Goal: Task Accomplishment & Management: Use online tool/utility

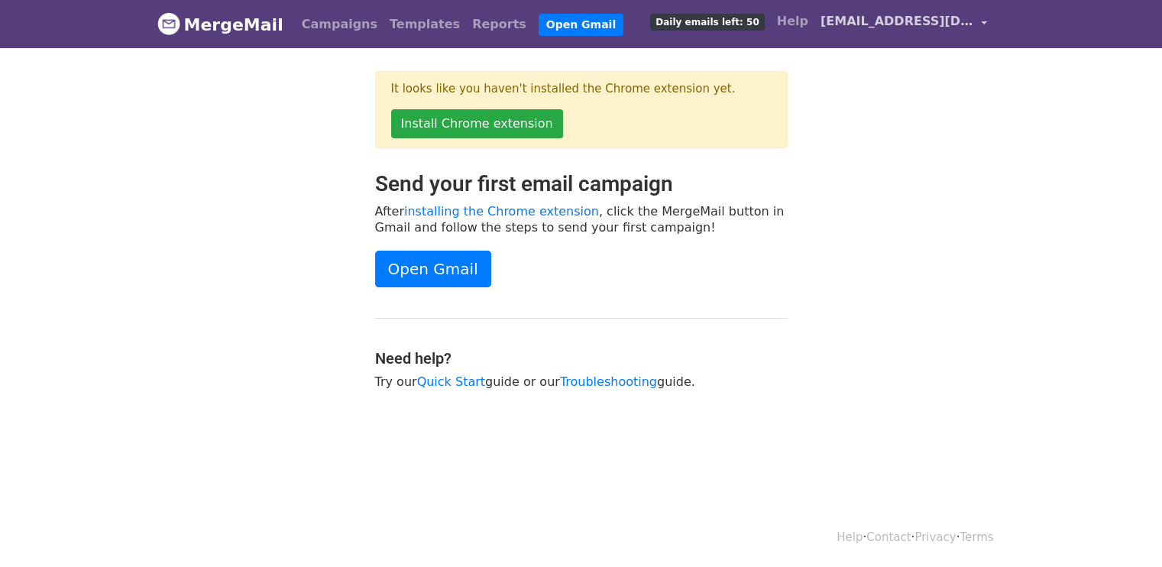
click at [981, 21] on link "[EMAIL_ADDRESS][DOMAIN_NAME]" at bounding box center [904, 24] width 179 height 36
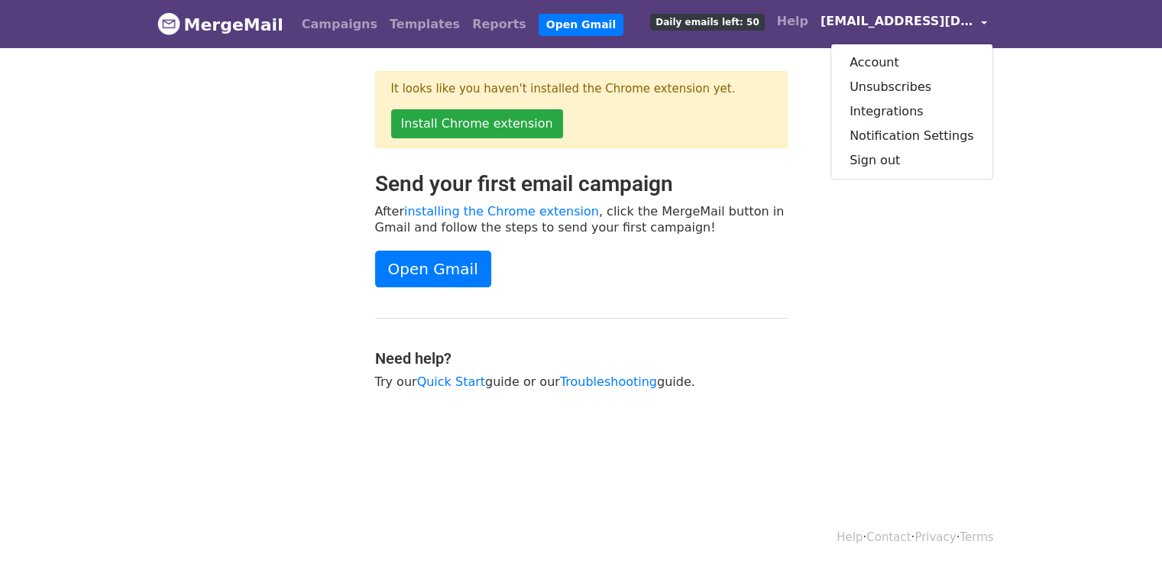
click at [954, 336] on div "Send your first email campaign After installing the Chrome extension , click th…" at bounding box center [581, 288] width 871 height 234
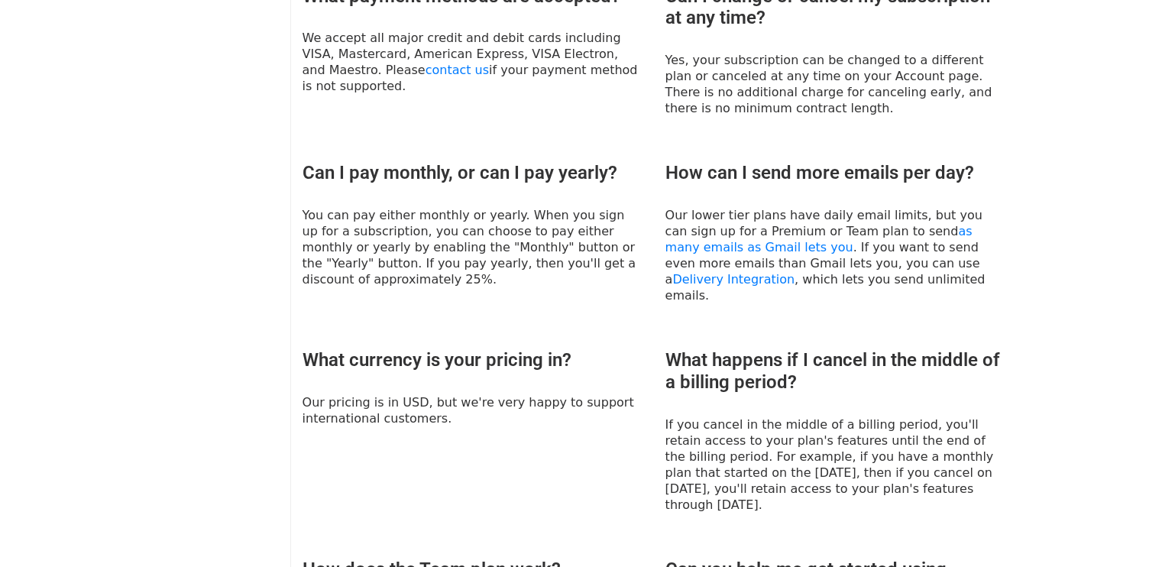
scroll to position [1029, 0]
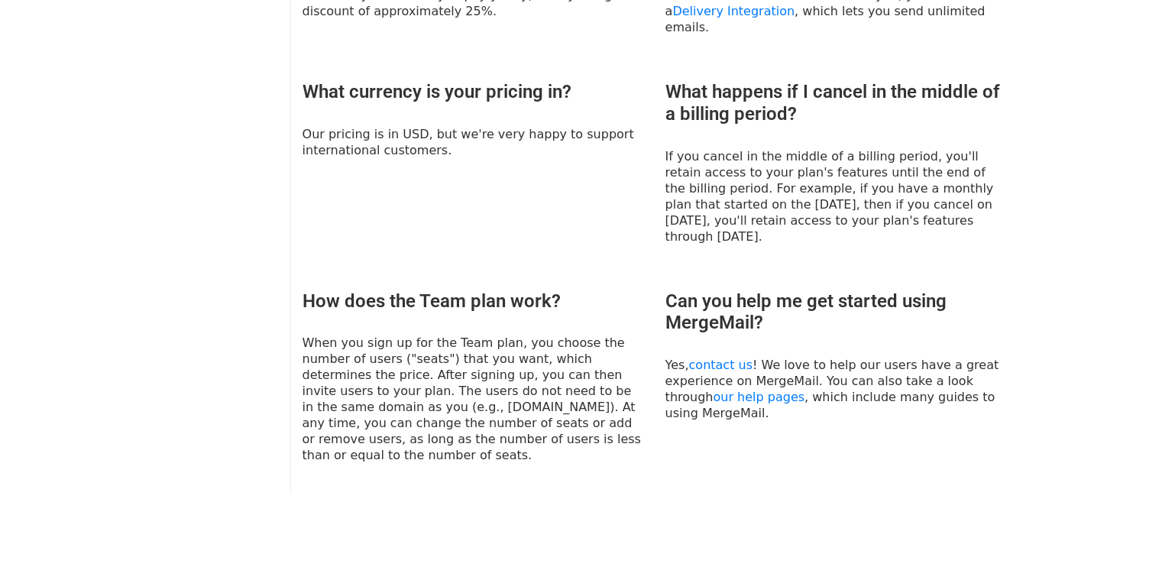
drag, startPoint x: 295, startPoint y: 326, endPoint x: 229, endPoint y: 427, distance: 121.0
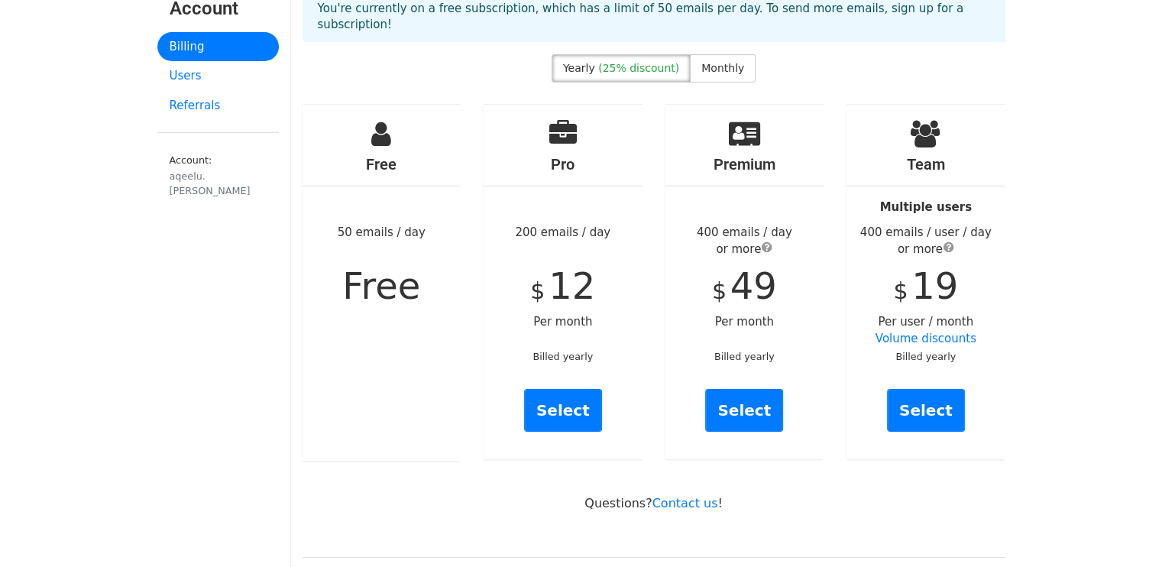
scroll to position [0, 0]
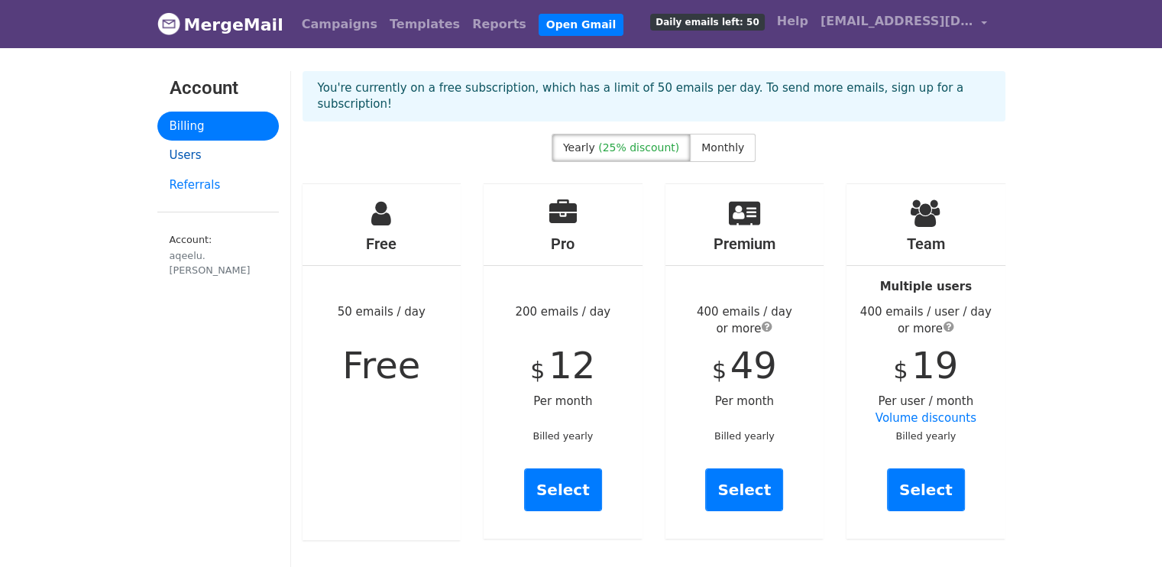
click at [196, 151] on link "Users" at bounding box center [218, 156] width 122 height 30
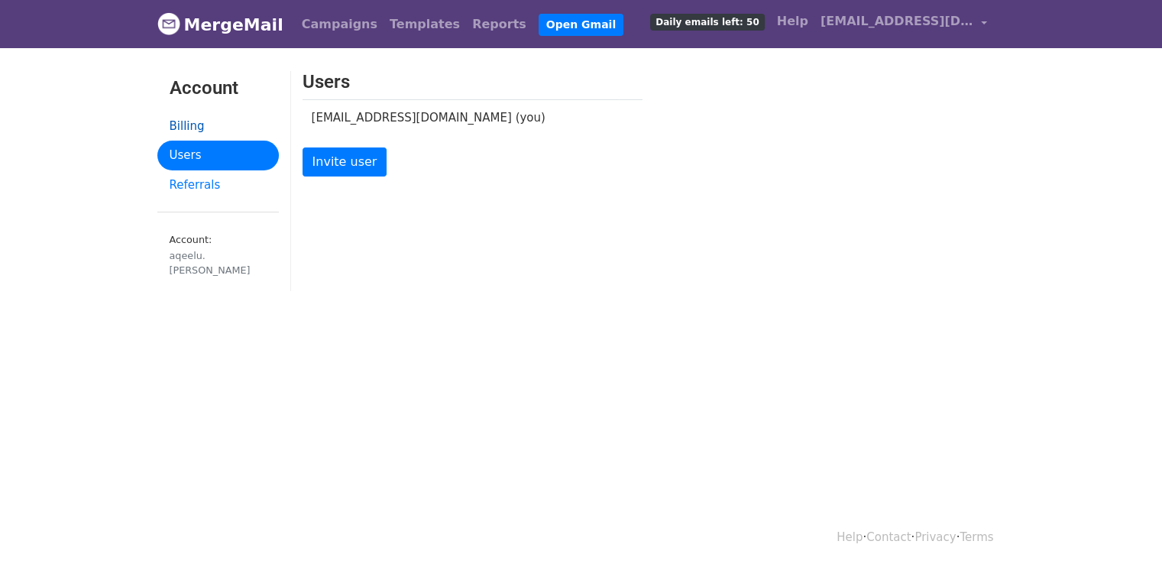
click at [202, 115] on link "Billing" at bounding box center [218, 127] width 122 height 30
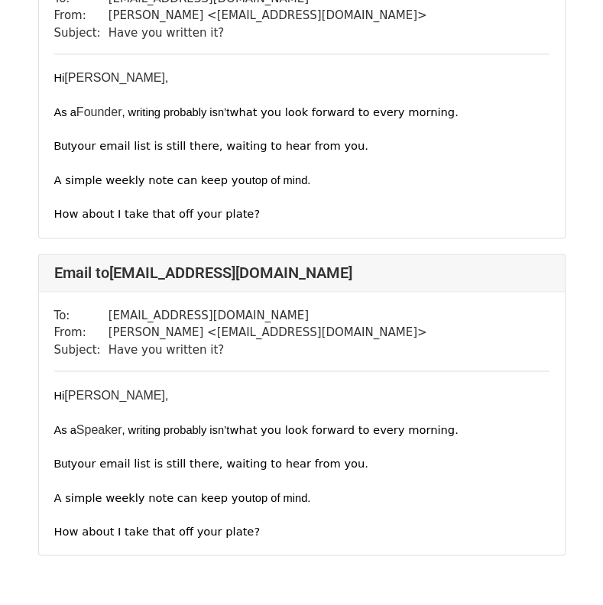
scroll to position [1235, 0]
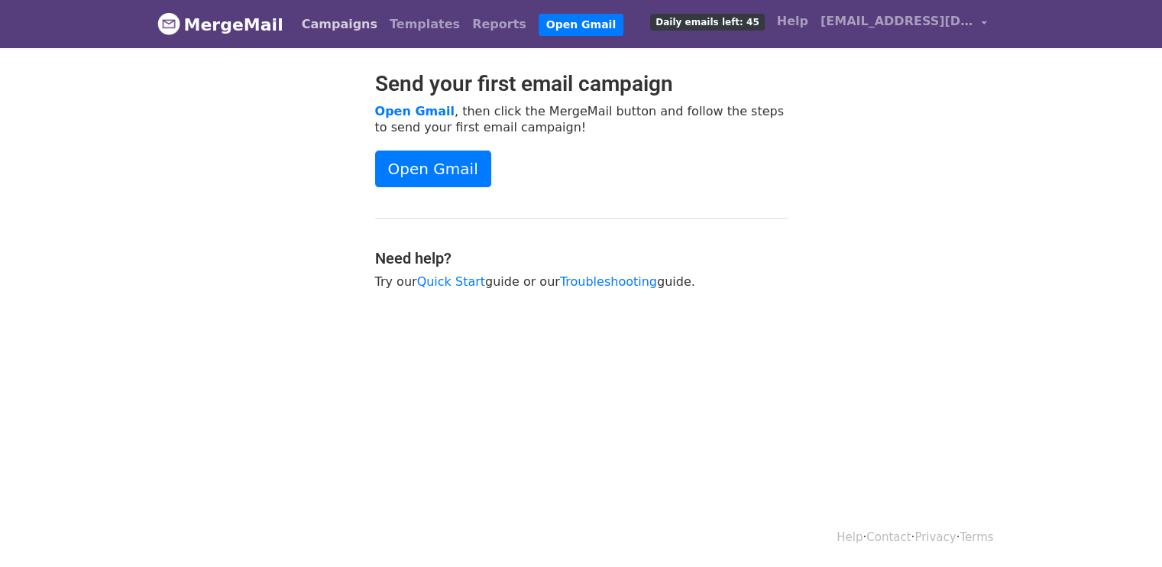
click at [311, 24] on link "Campaigns" at bounding box center [340, 24] width 88 height 31
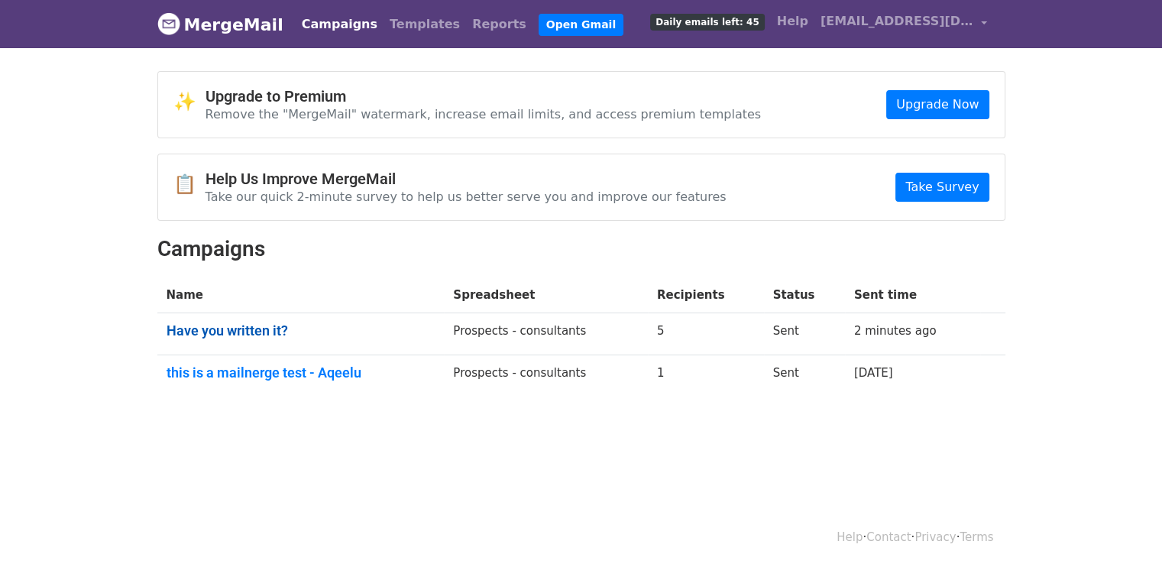
click at [252, 332] on link "Have you written it?" at bounding box center [301, 331] width 269 height 17
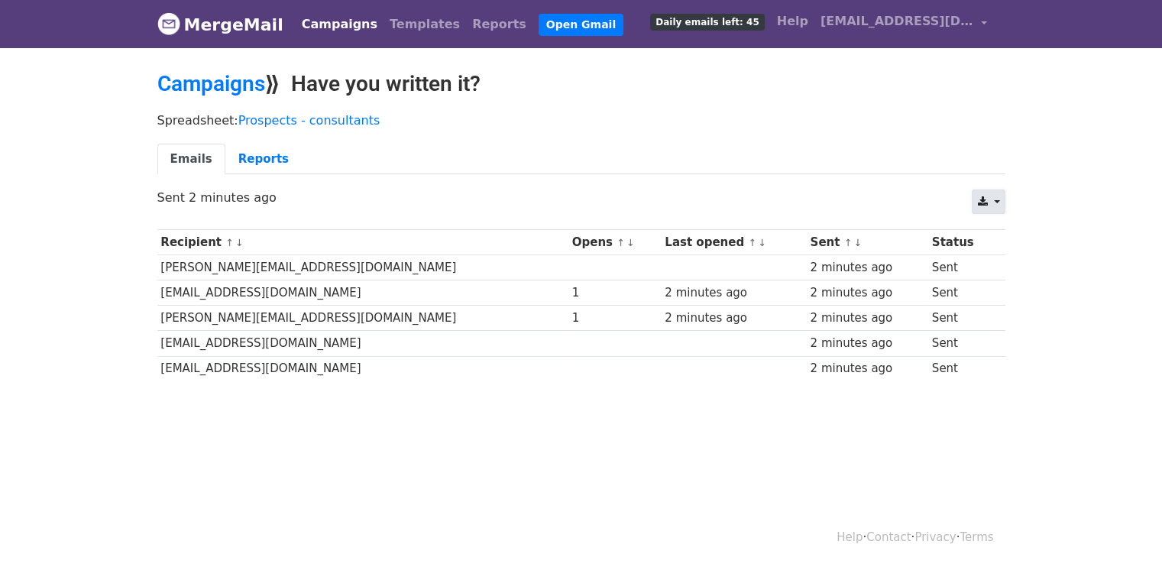
click at [1000, 204] on link at bounding box center [988, 202] width 33 height 24
click at [1080, 225] on body "MergeMail Campaigns Templates Reports Open Gmail Daily emails left: 45 Help [EM…" at bounding box center [581, 227] width 1162 height 455
click at [217, 317] on td "[PERSON_NAME][EMAIL_ADDRESS][DOMAIN_NAME]" at bounding box center [362, 318] width 411 height 25
click at [308, 319] on td "[PERSON_NAME][EMAIL_ADDRESS][DOMAIN_NAME]" at bounding box center [362, 318] width 411 height 25
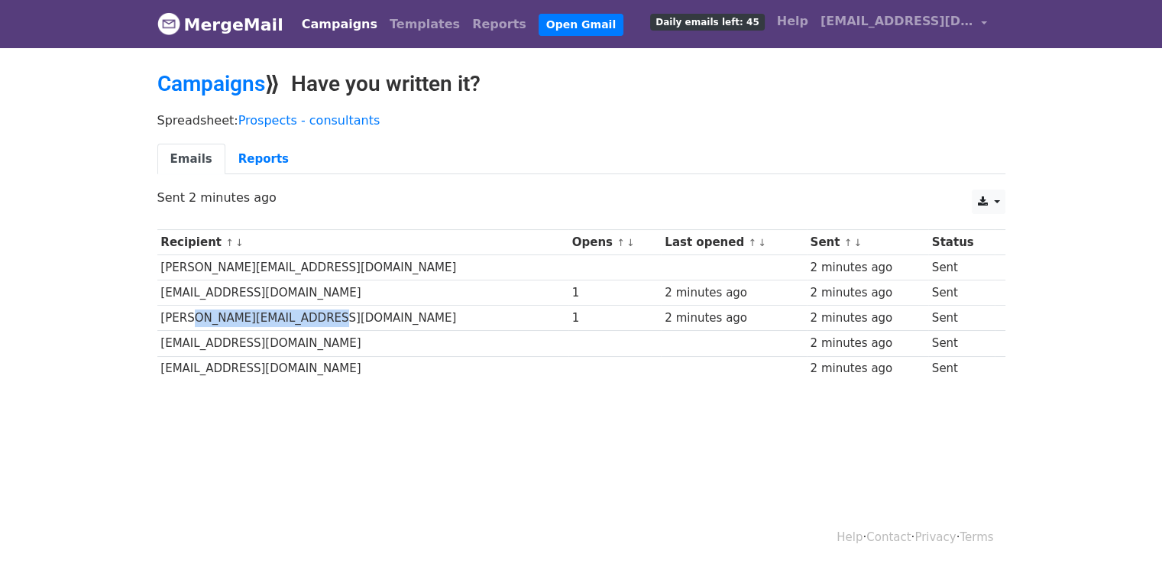
click at [329, 24] on link "Campaigns" at bounding box center [340, 24] width 88 height 31
